Goal: Share content: Distribute website content to other platforms or users

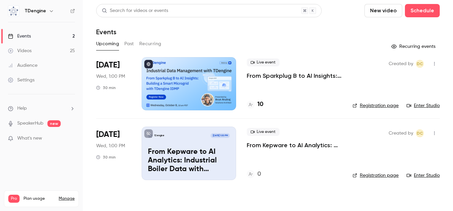
click at [273, 75] on p "From Sparkplug B to AI Insights: Building a Smart Microgrid with TDengine IDMP" at bounding box center [294, 76] width 95 height 8
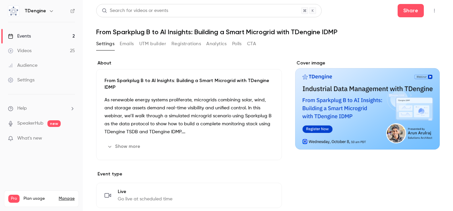
click at [182, 42] on button "Registrations" at bounding box center [186, 43] width 30 height 11
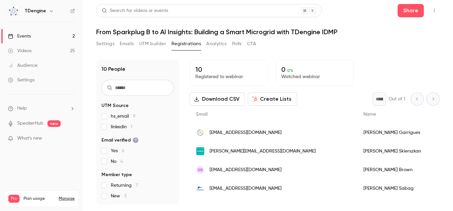
click at [129, 43] on button "Emails" at bounding box center [127, 43] width 14 height 11
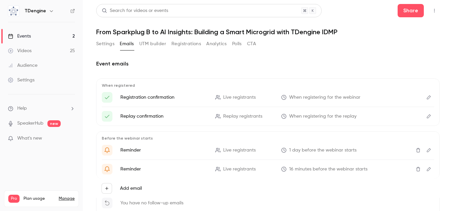
click at [146, 44] on button "UTM builder" at bounding box center [152, 43] width 27 height 11
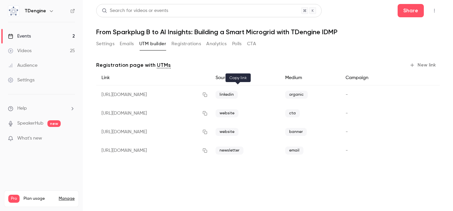
click at [210, 97] on button "button" at bounding box center [205, 94] width 11 height 11
click at [409, 13] on button "Share" at bounding box center [411, 10] width 26 height 13
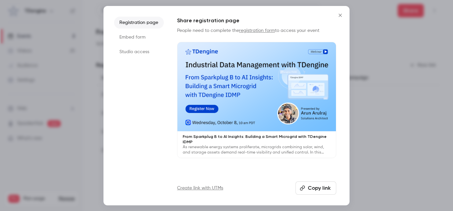
click at [133, 48] on li "Studio access" at bounding box center [139, 52] width 50 height 12
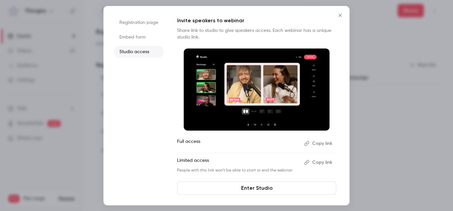
click at [316, 144] on button "Copy link" at bounding box center [318, 143] width 35 height 11
click at [342, 14] on icon "Close" at bounding box center [340, 15] width 8 height 5
